Goal: Information Seeking & Learning: Learn about a topic

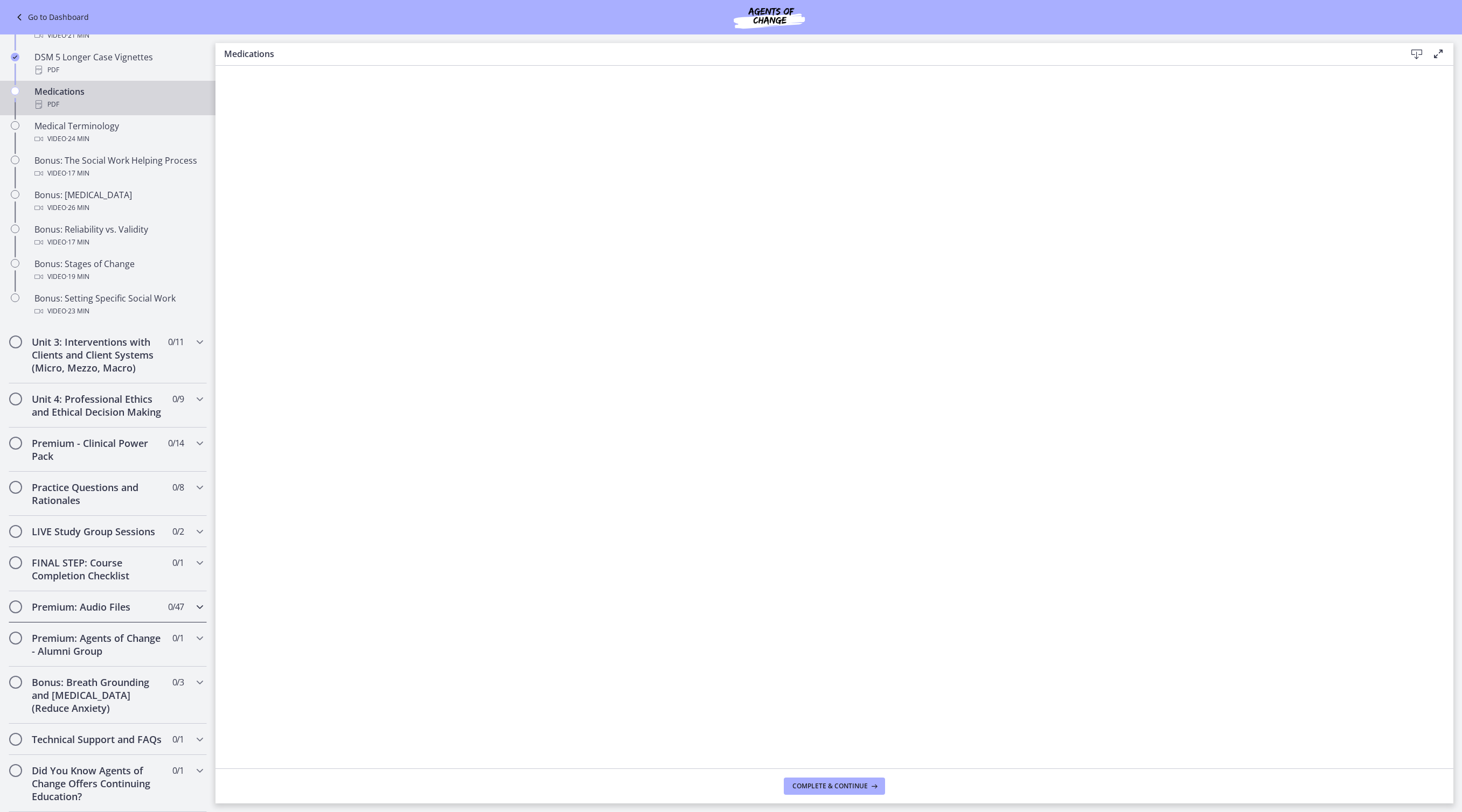
scroll to position [493, 0]
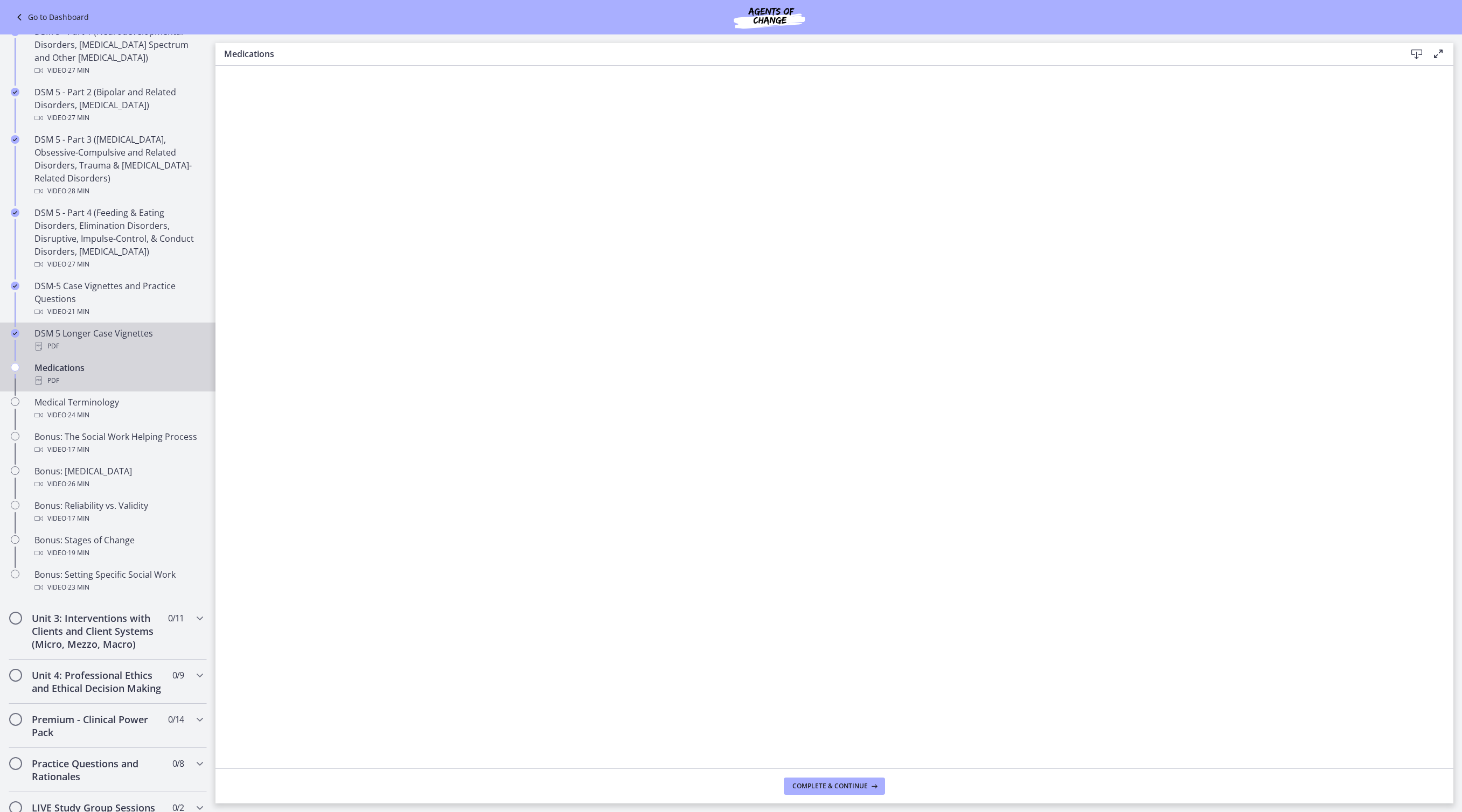
click at [105, 353] on div "PDF" at bounding box center [118, 346] width 168 height 13
click at [889, 788] on span "Continue" at bounding box center [872, 786] width 33 height 8
click at [879, 782] on icon at bounding box center [873, 786] width 11 height 8
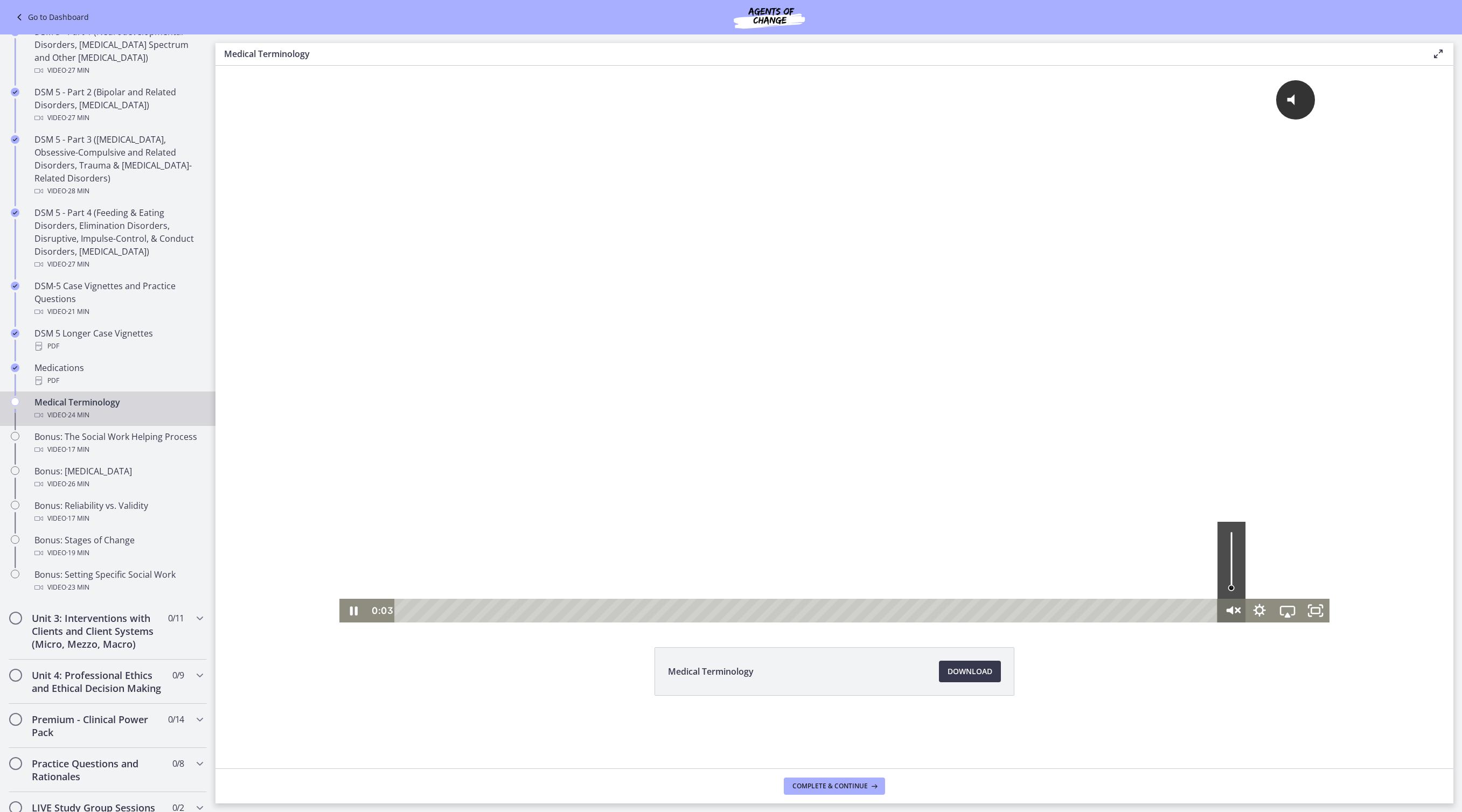
click at [1215, 614] on icon "Unmute" at bounding box center [1231, 611] width 33 height 29
click at [349, 609] on icon "Pause" at bounding box center [353, 611] width 9 height 11
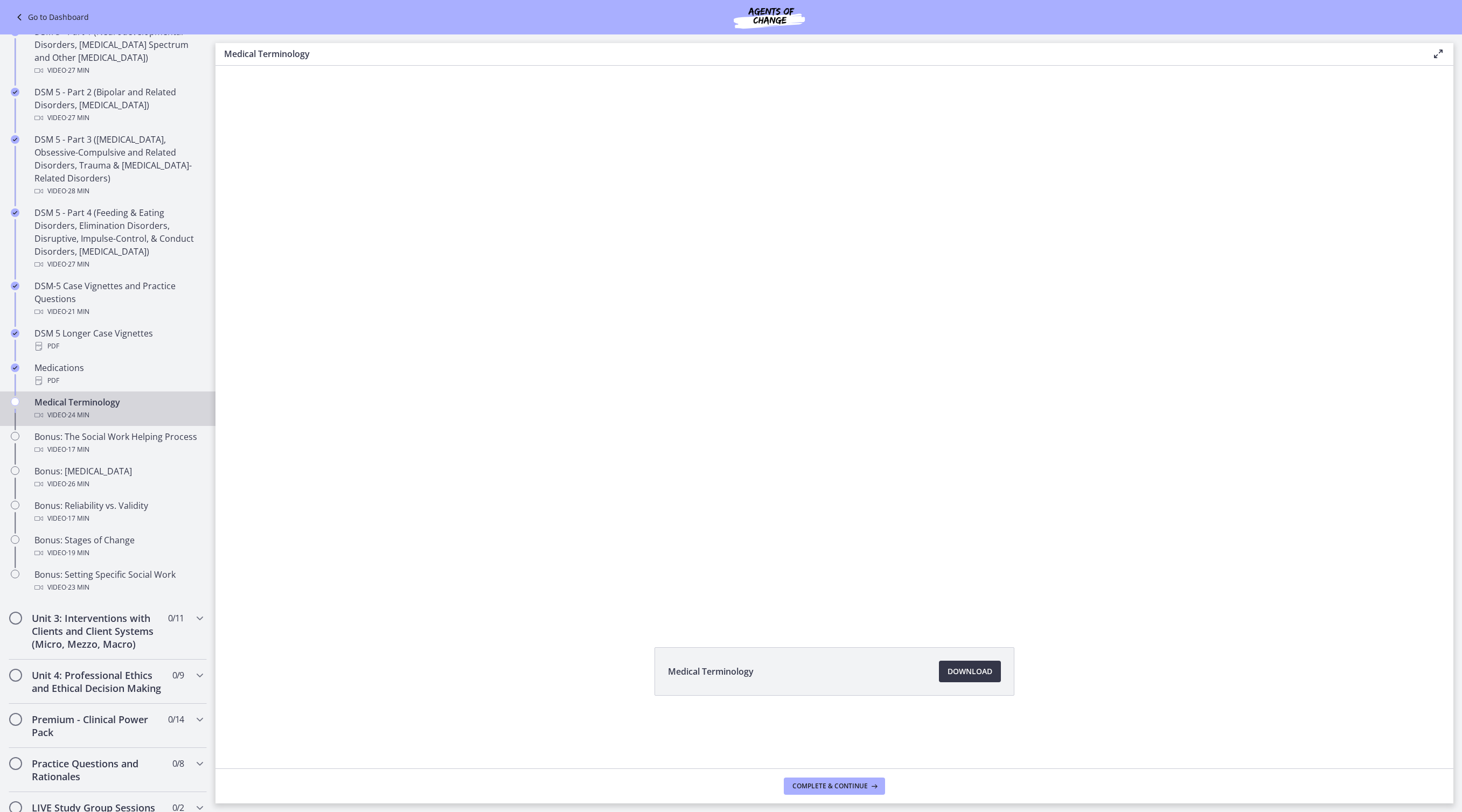
click at [992, 678] on span "Download Opens in a new window" at bounding box center [970, 671] width 45 height 13
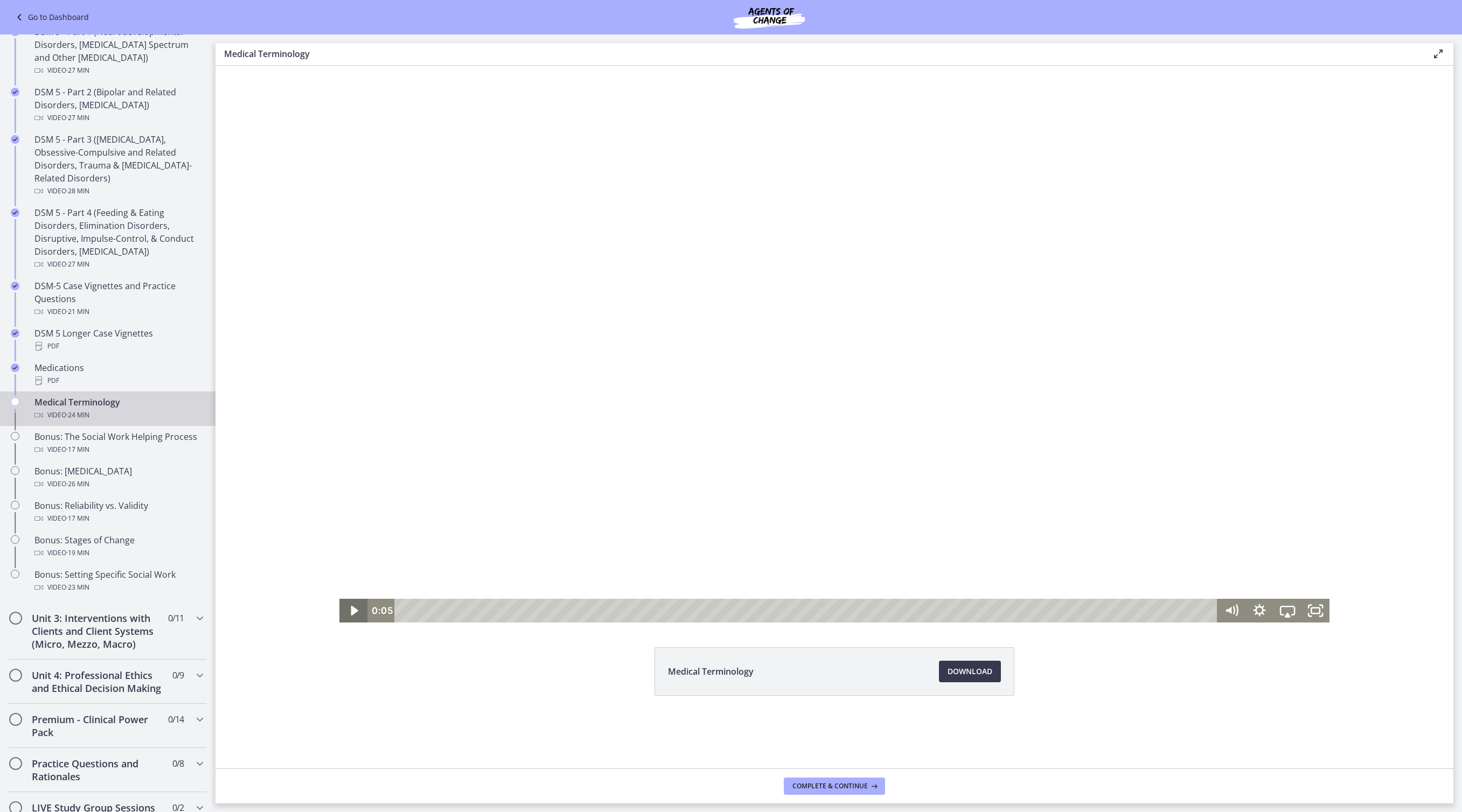
click at [351, 611] on icon "Play Video" at bounding box center [354, 610] width 7 height 10
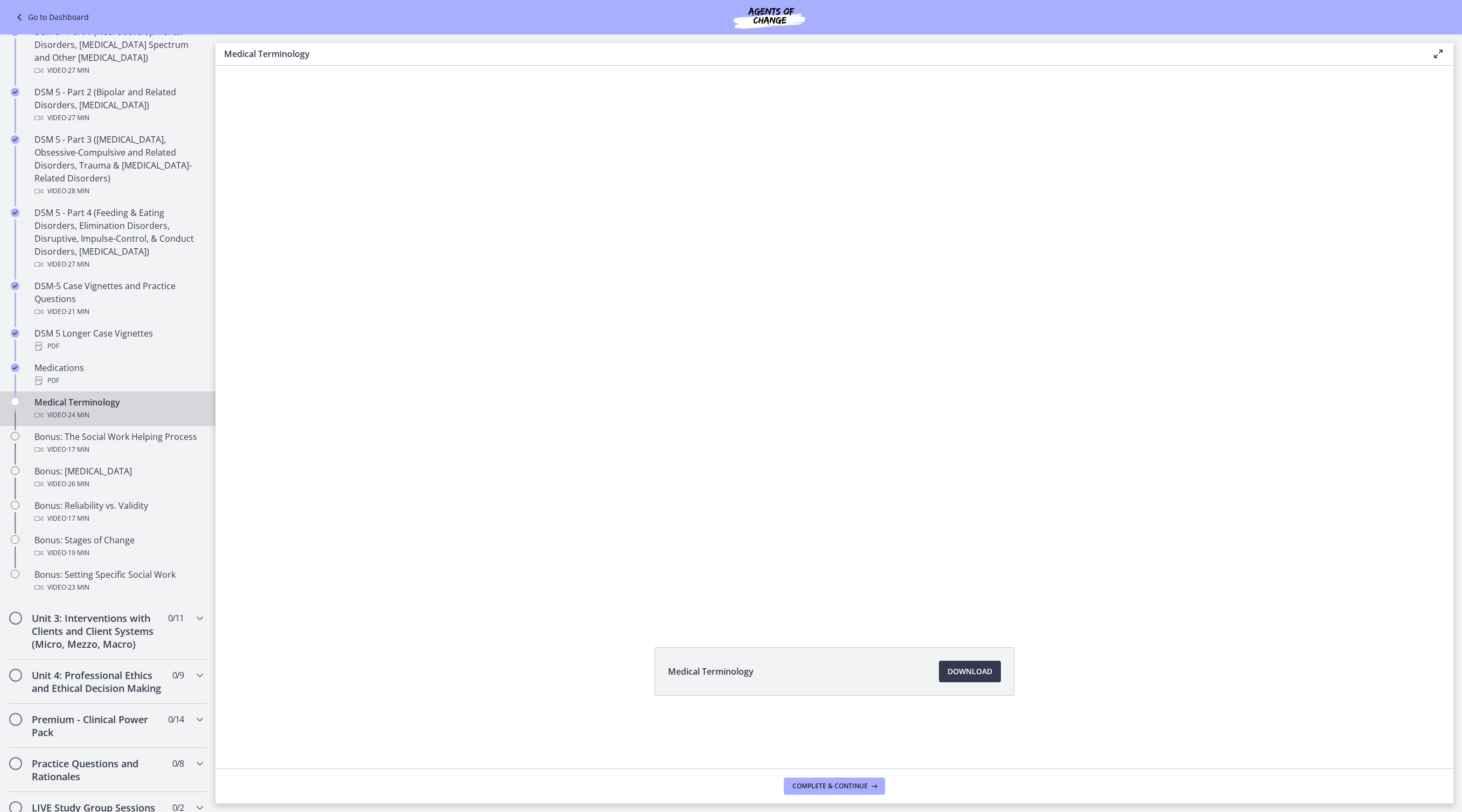
scroll to position [2, 0]
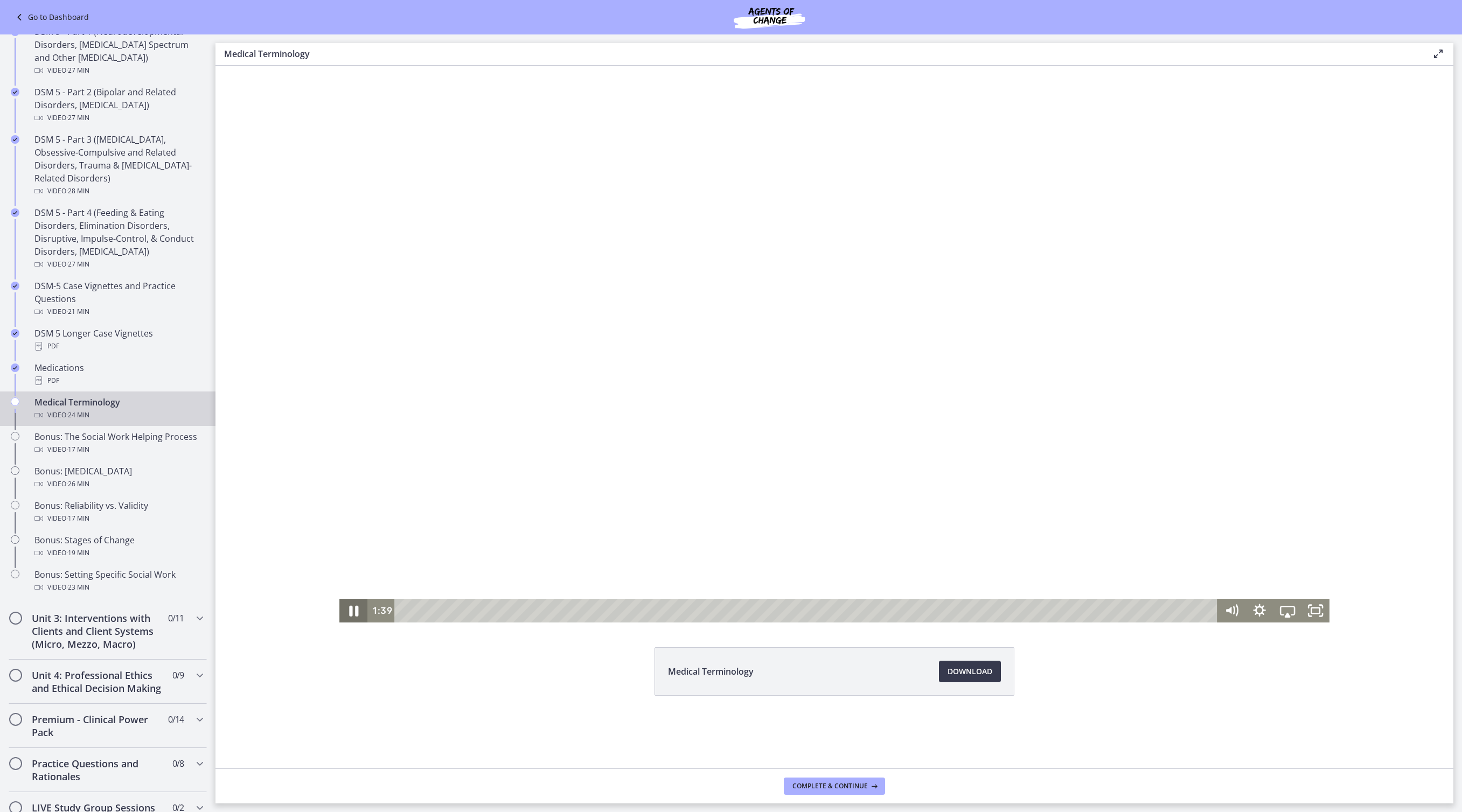
click at [337, 616] on icon "Pause" at bounding box center [353, 611] width 33 height 29
click at [338, 615] on icon "Play Video" at bounding box center [355, 611] width 33 height 29
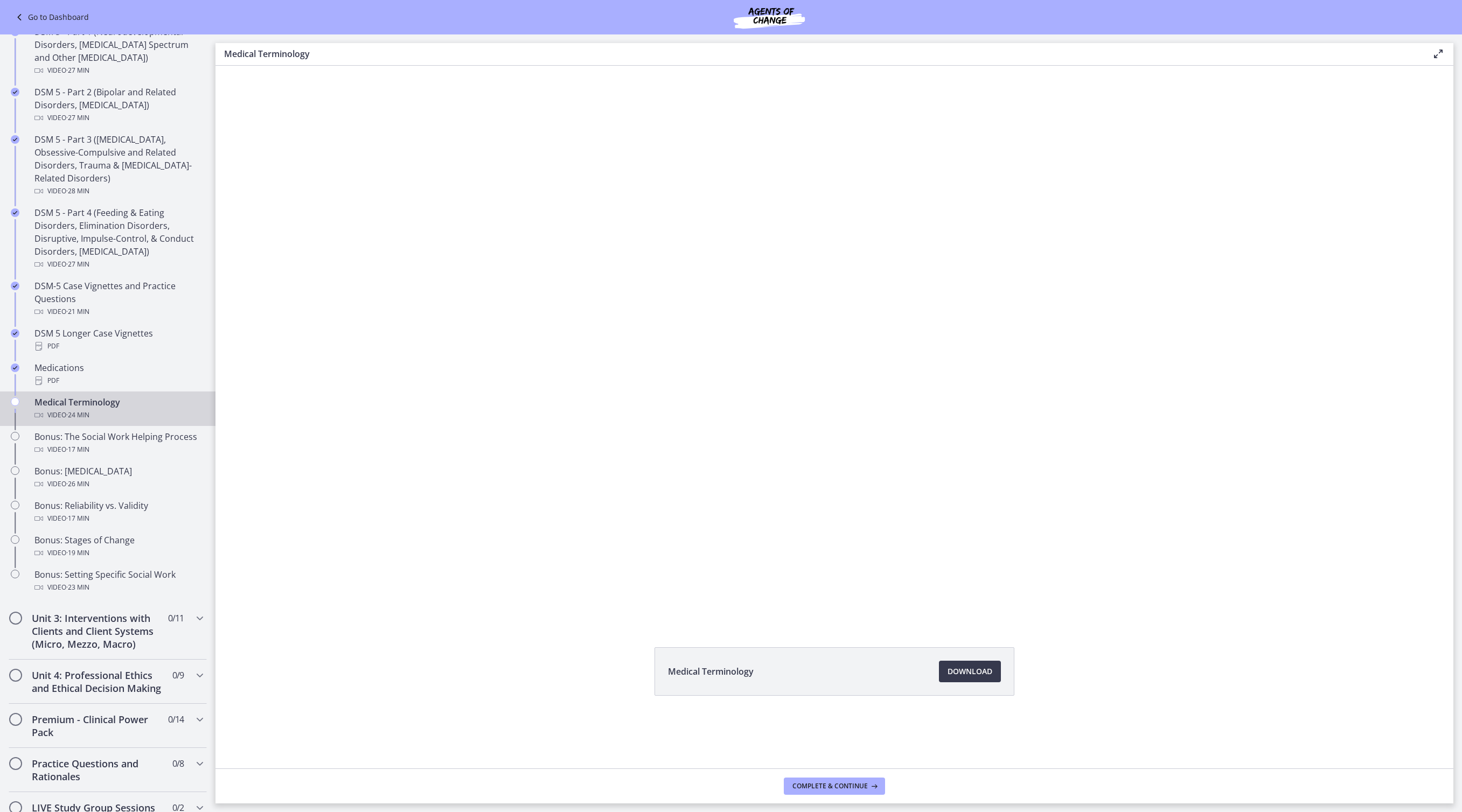
click at [339, 610] on button "Pause" at bounding box center [353, 610] width 28 height 24
click at [339, 610] on button "Play Video" at bounding box center [353, 610] width 28 height 24
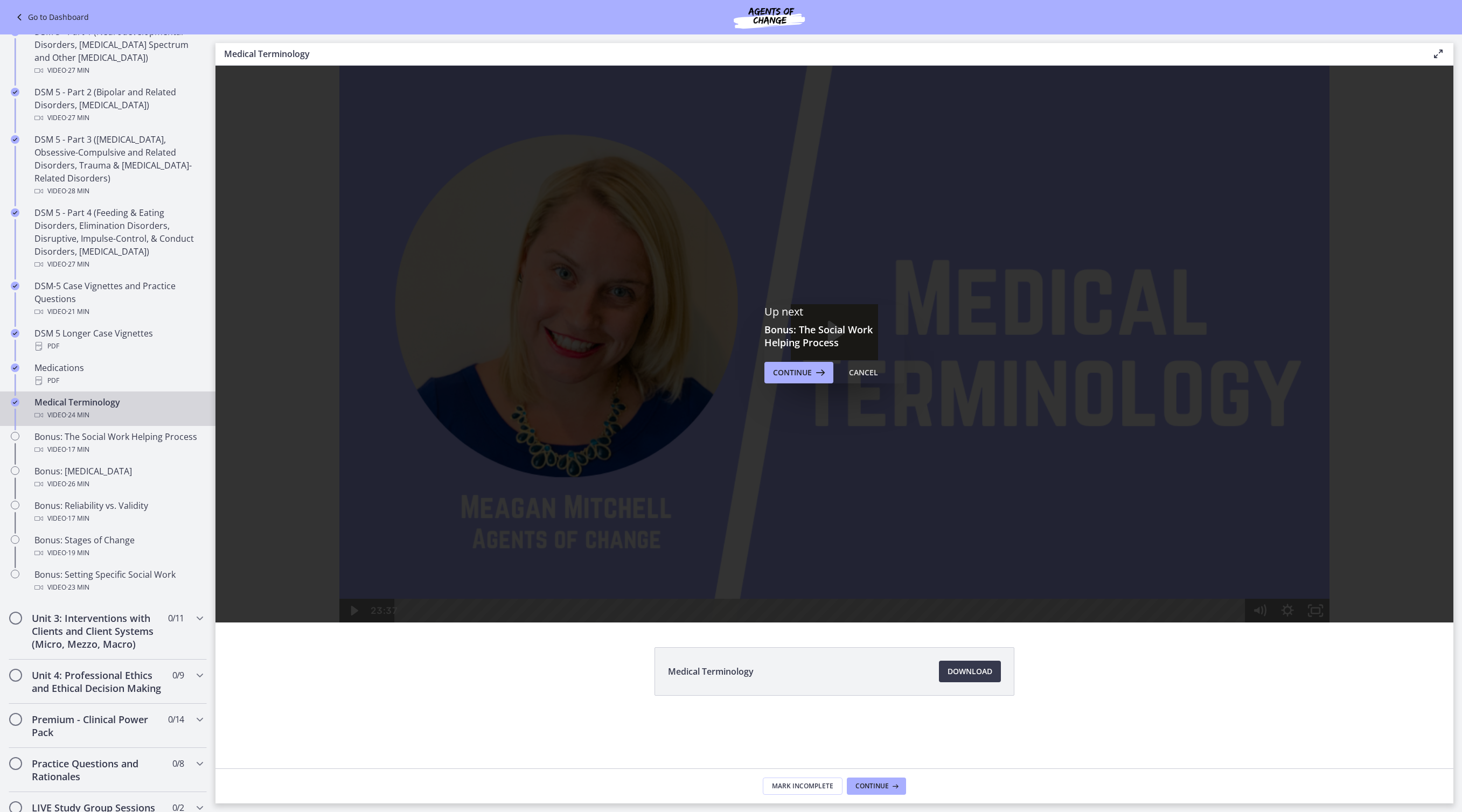
scroll to position [0, 0]
click at [812, 379] on span "Continue" at bounding box center [792, 372] width 39 height 13
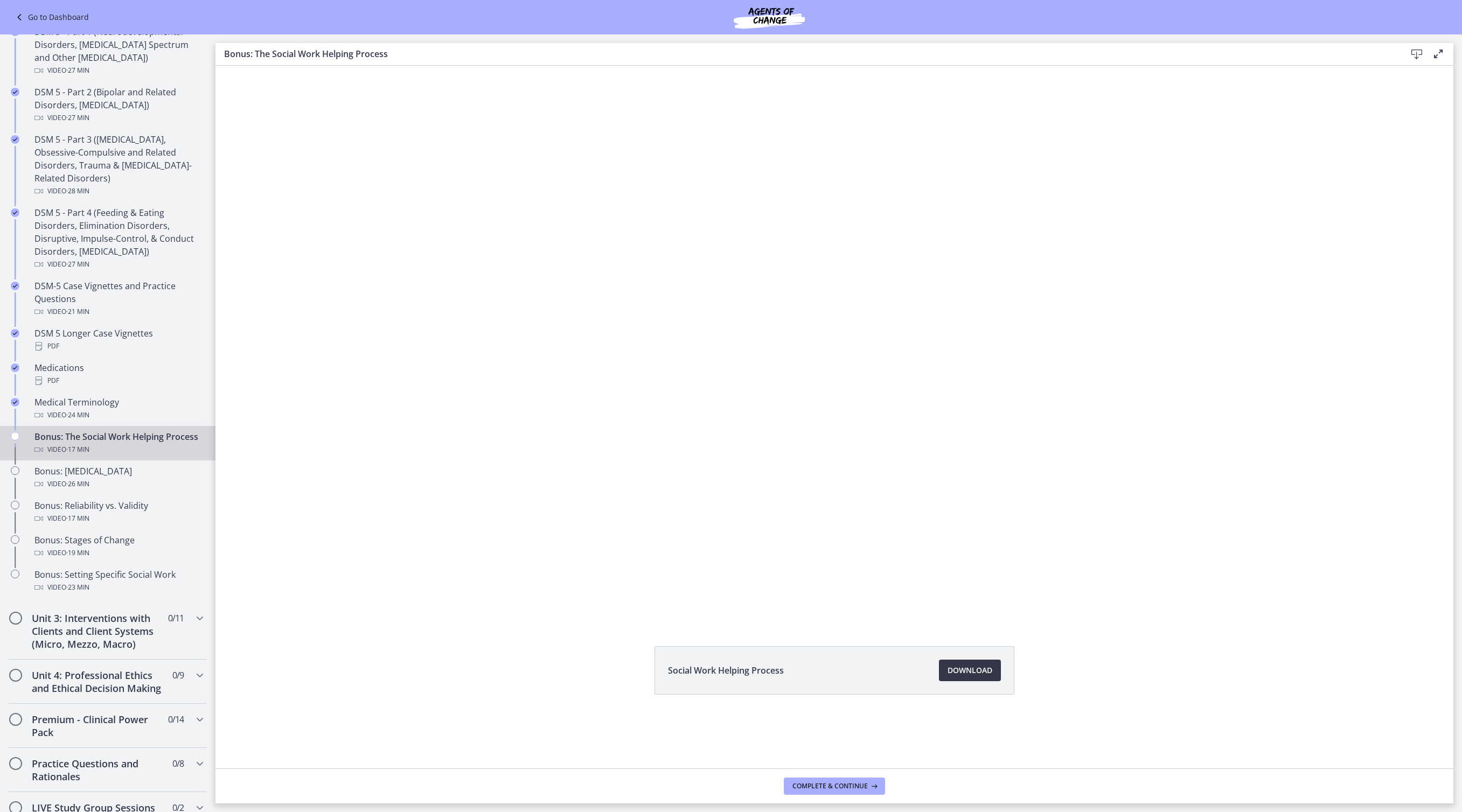
click at [990, 677] on span "Download Opens in a new window" at bounding box center [970, 671] width 45 height 13
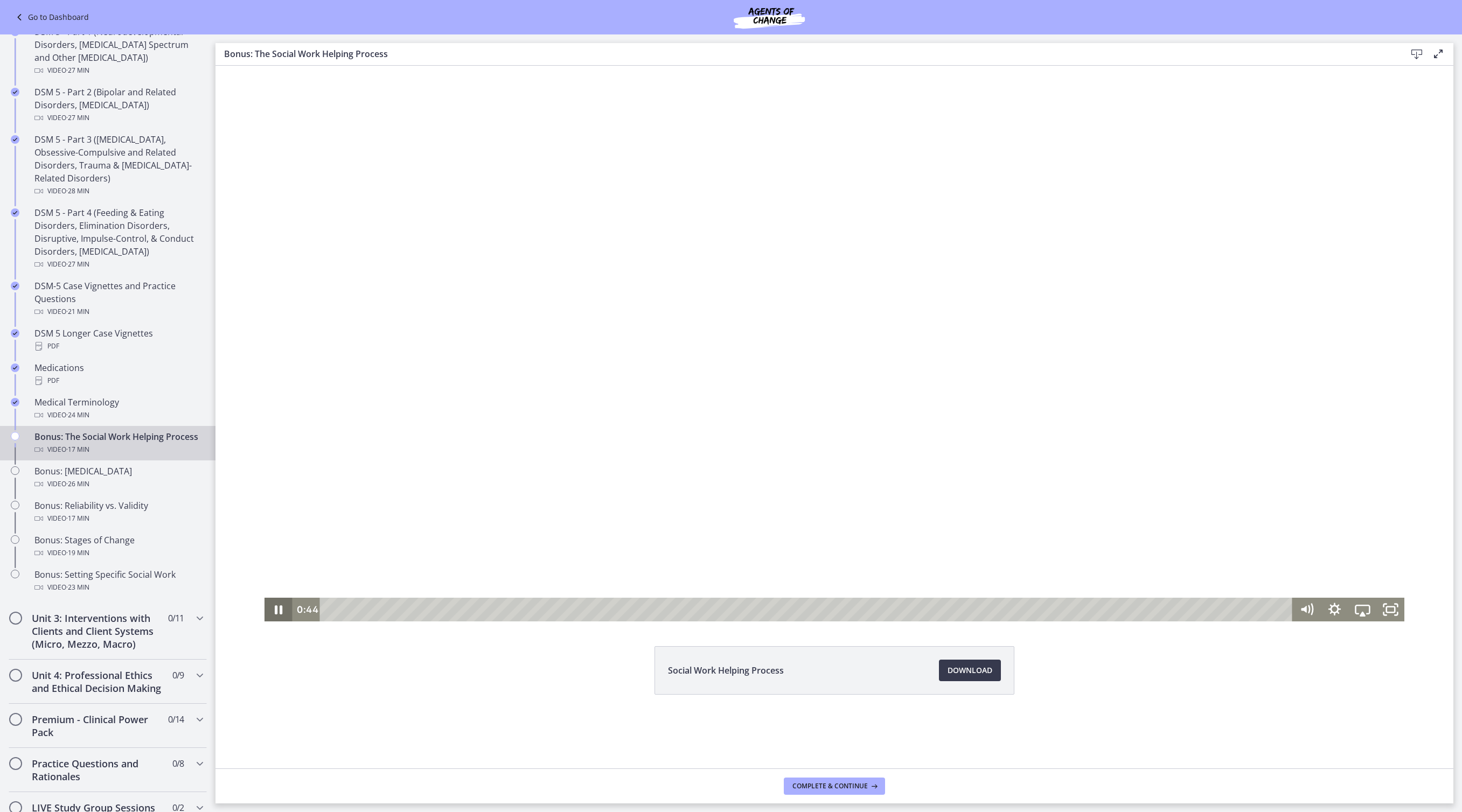
click at [265, 611] on icon "Pause" at bounding box center [279, 609] width 28 height 24
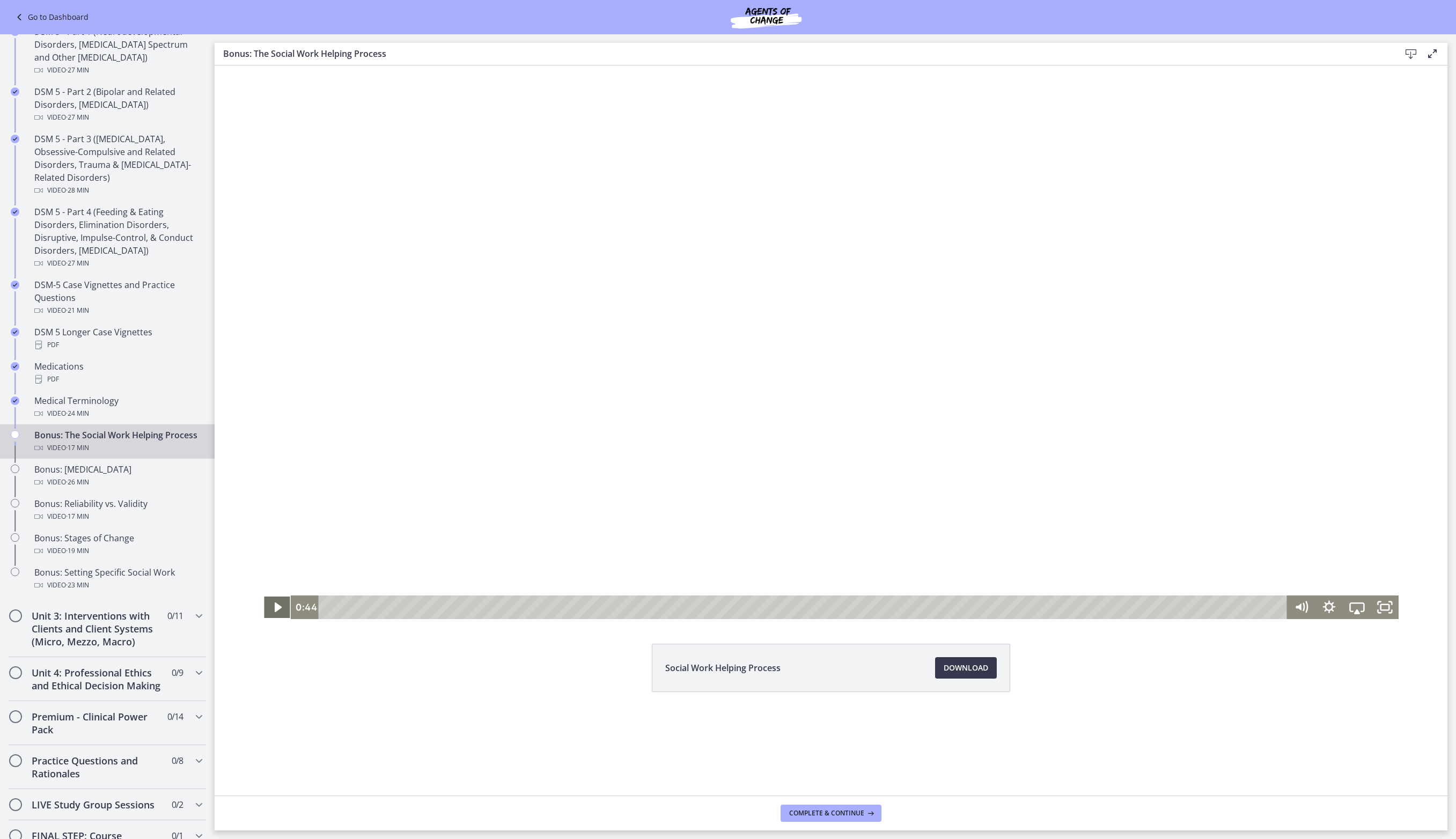
click at [264, 611] on icon "Play Video" at bounding box center [278, 607] width 28 height 24
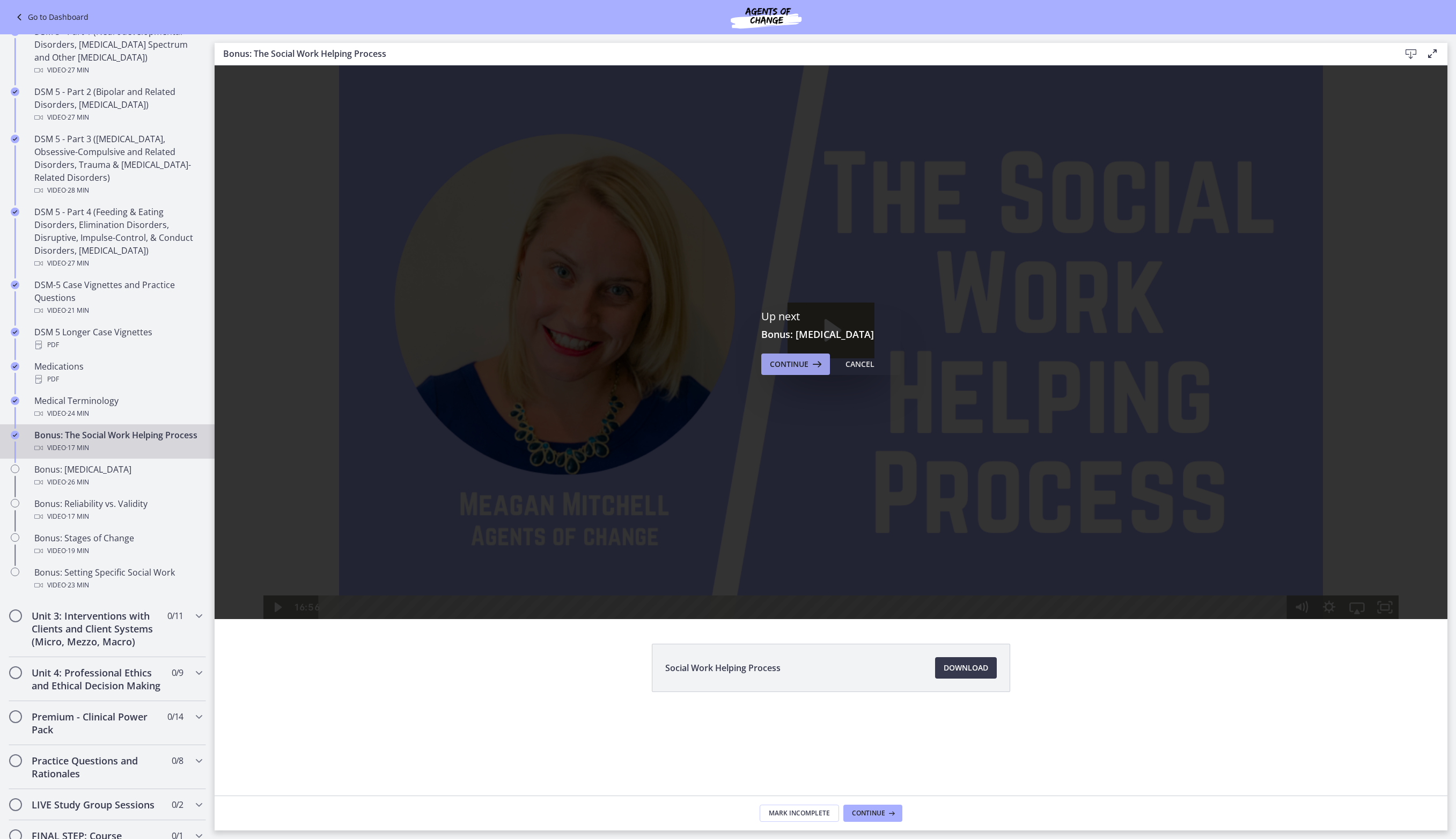
click at [809, 371] on span "Continue" at bounding box center [789, 364] width 39 height 13
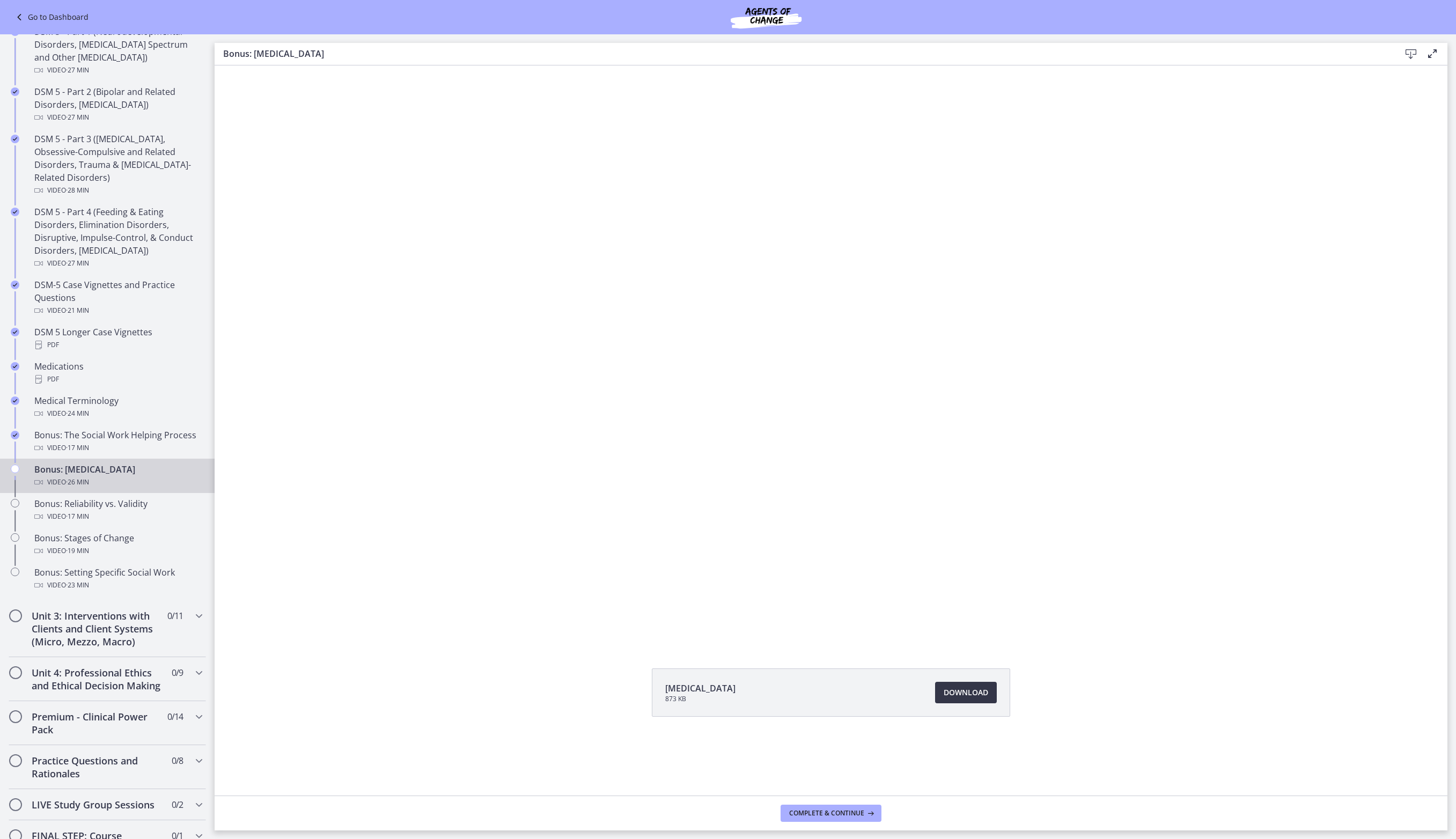
click at [986, 699] on span "Download Opens in a new window" at bounding box center [966, 692] width 45 height 13
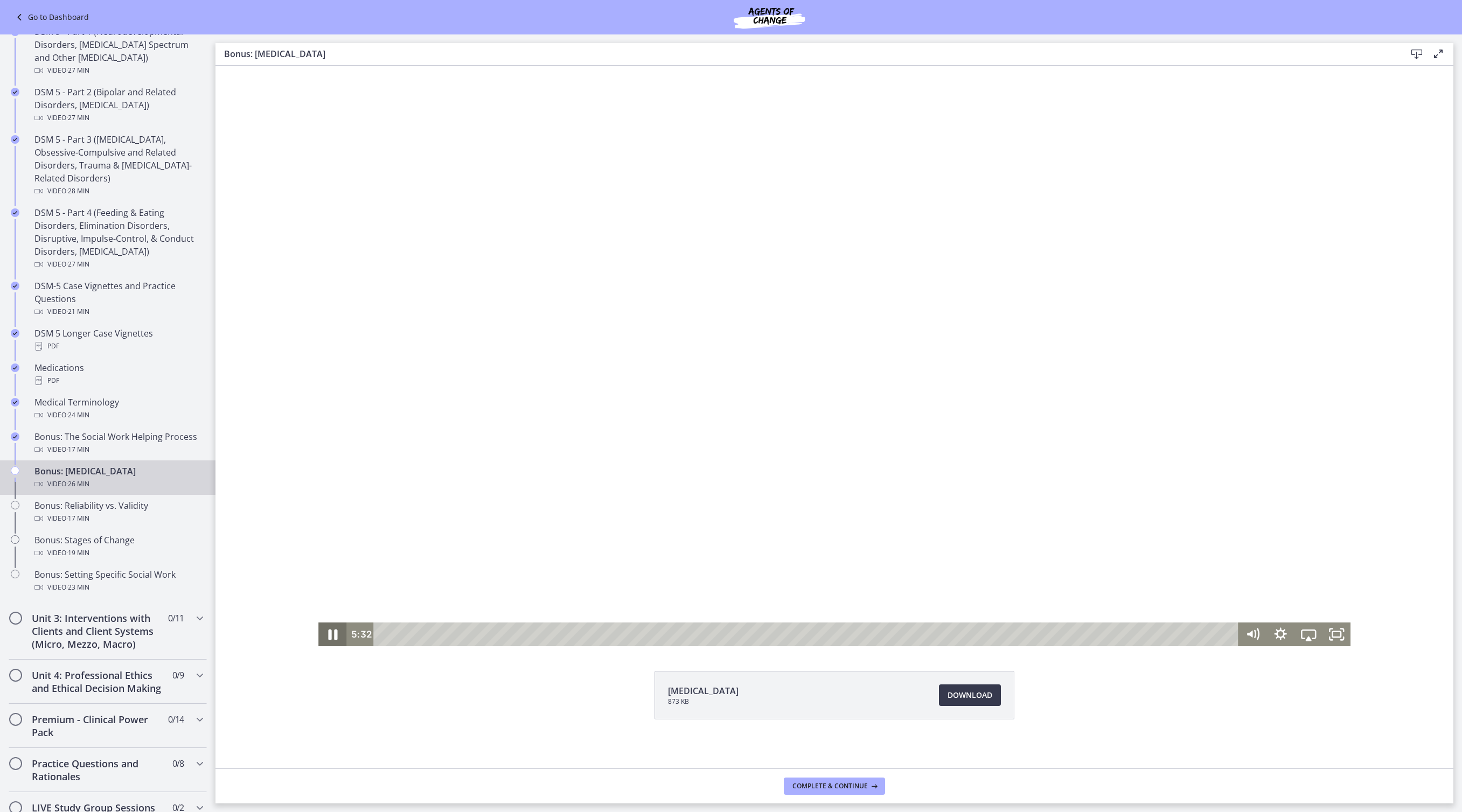
click at [328, 637] on icon "Pause" at bounding box center [332, 635] width 9 height 11
